Goal: Task Accomplishment & Management: Manage account settings

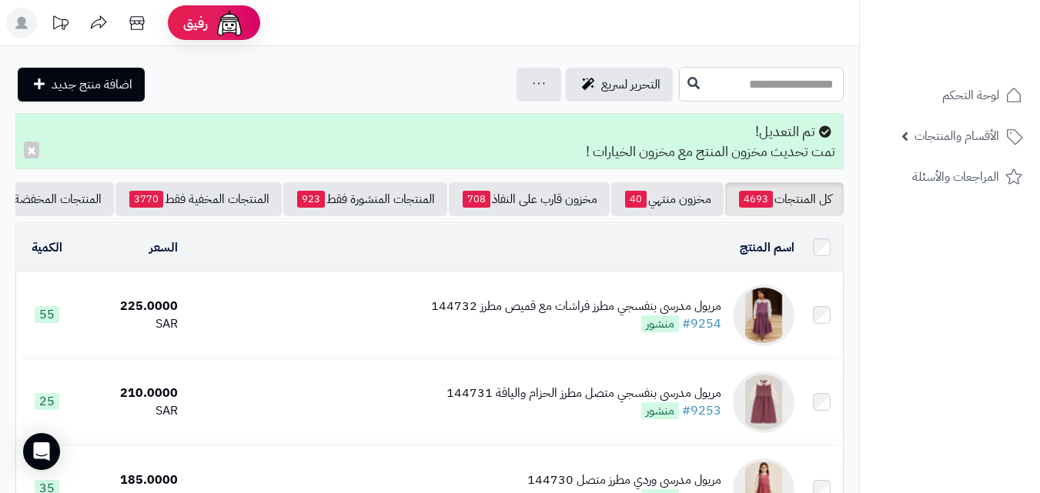
click at [730, 93] on input "text" at bounding box center [761, 84] width 165 height 35
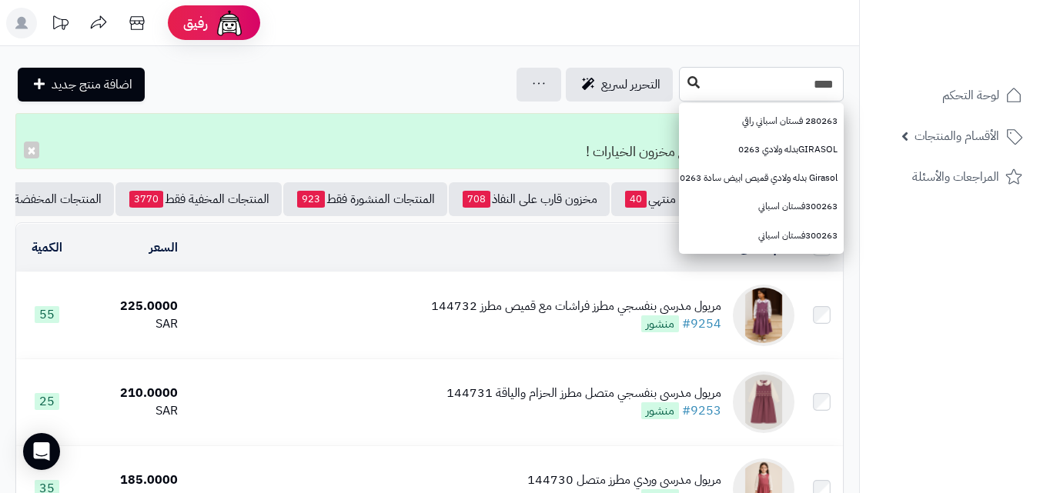
type input "****"
click at [688, 85] on icon at bounding box center [694, 82] width 12 height 12
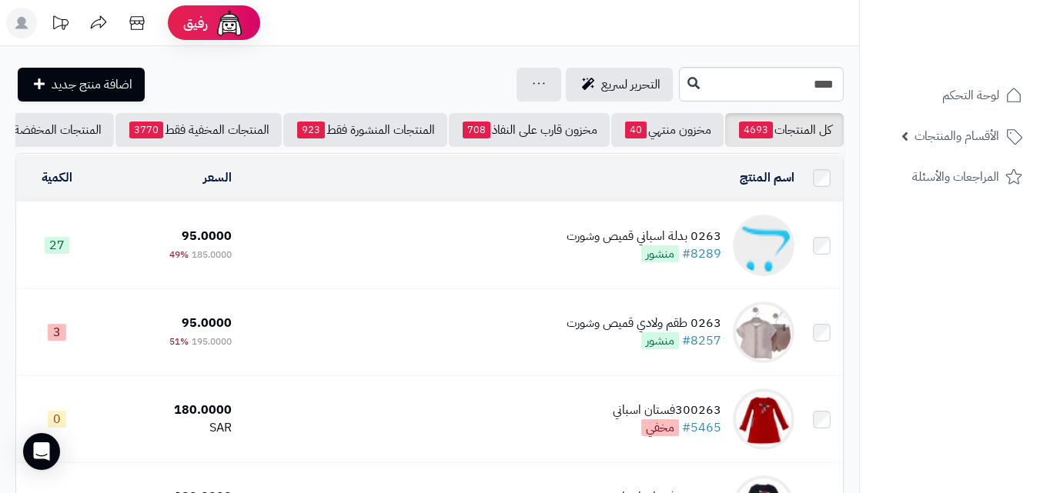
click at [535, 271] on td "0263 بدلة اسباني قميص وشورت #8289 منشور" at bounding box center [519, 245] width 563 height 86
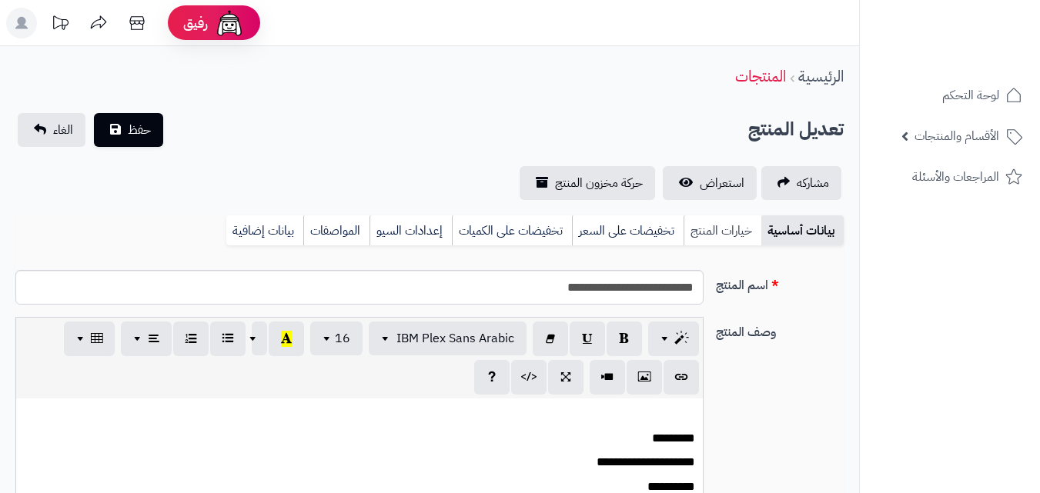
scroll to position [166, 0]
click at [716, 226] on link "خيارات المنتج" at bounding box center [723, 231] width 78 height 31
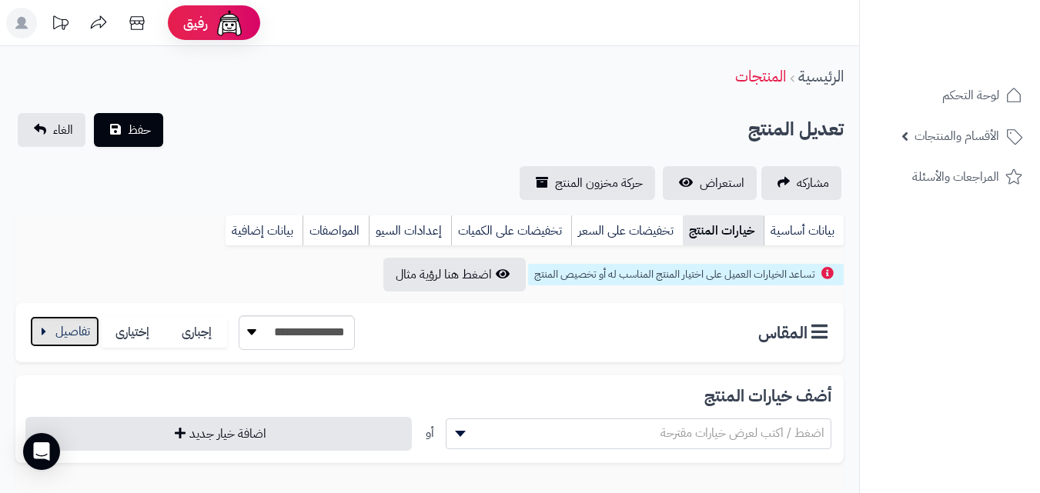
click at [80, 328] on button "button" at bounding box center [64, 331] width 69 height 31
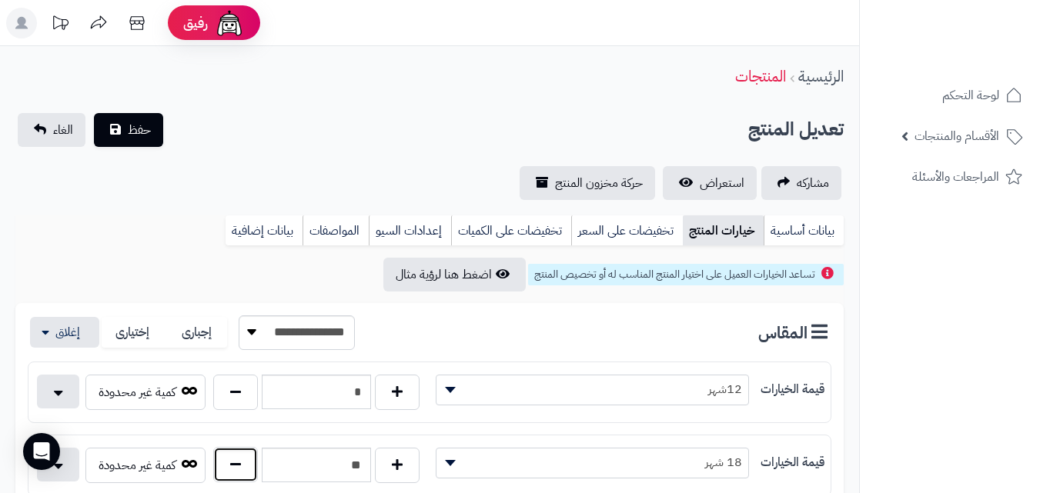
click at [250, 463] on button "button" at bounding box center [235, 464] width 45 height 35
type input "**"
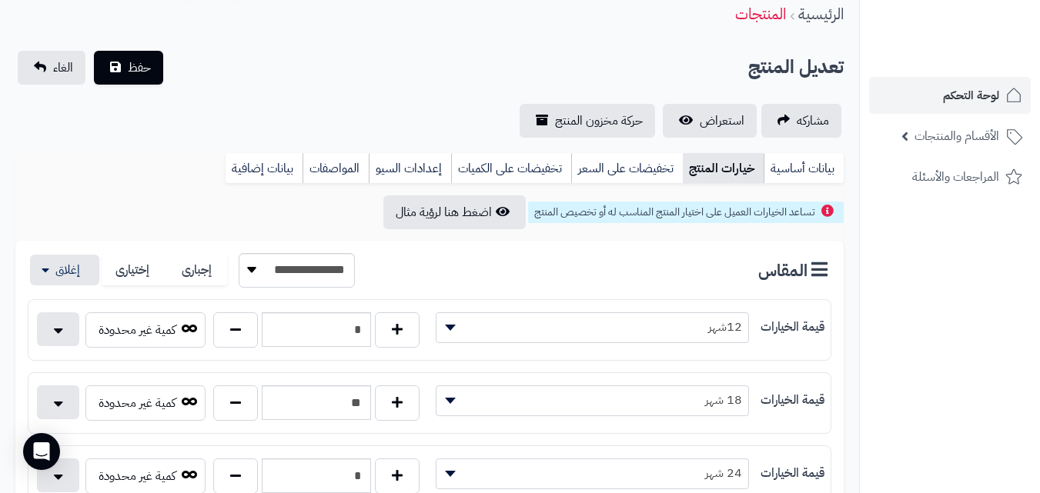
scroll to position [0, 0]
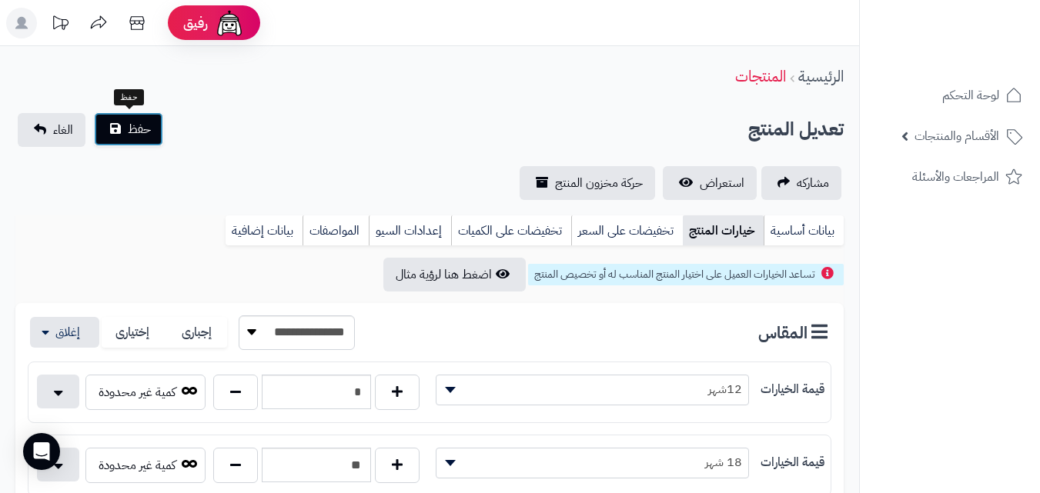
click at [132, 127] on span "حفظ" at bounding box center [139, 129] width 23 height 18
